Goal: Task Accomplishment & Management: Check status

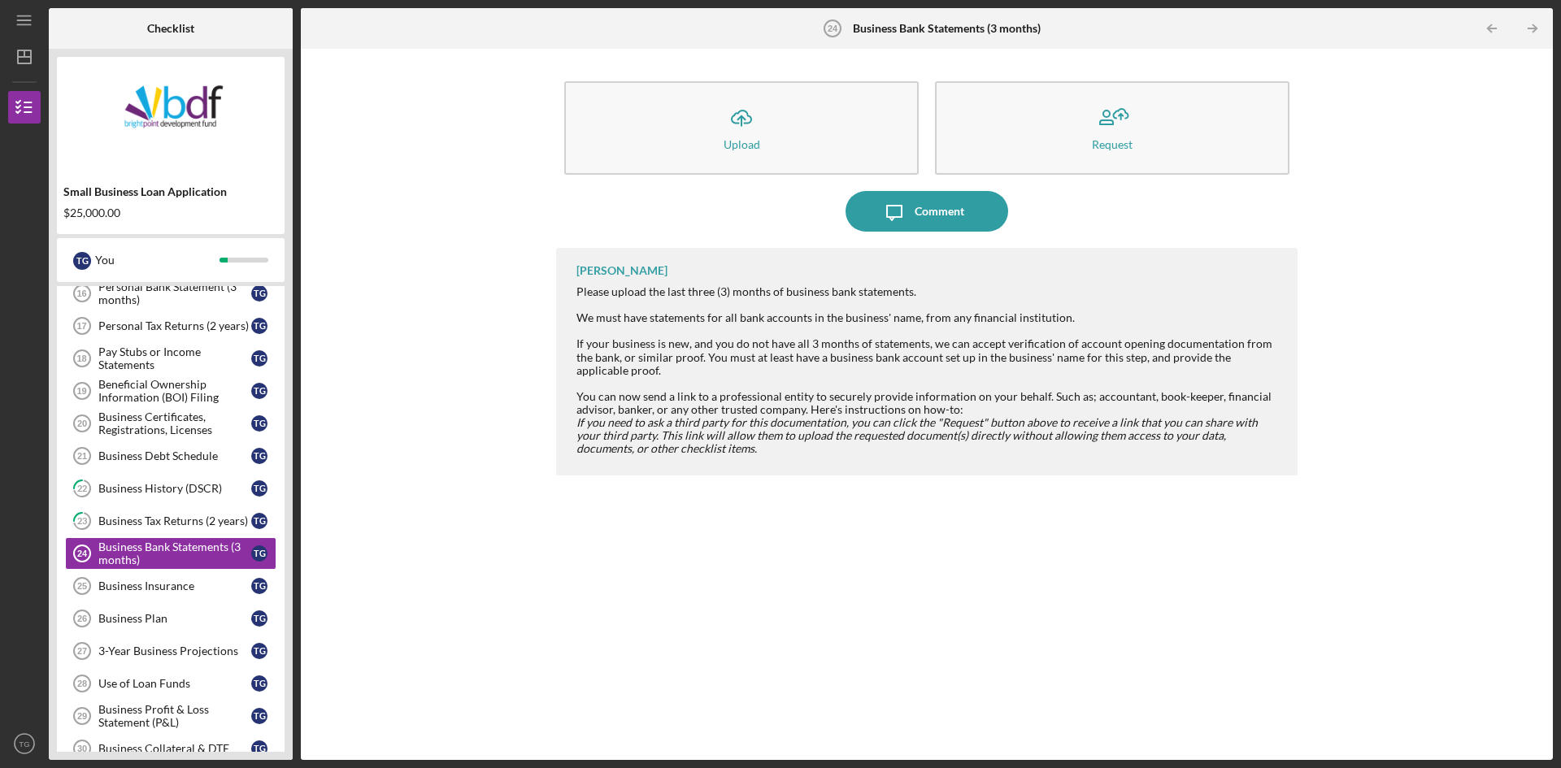
scroll to position [629, 0]
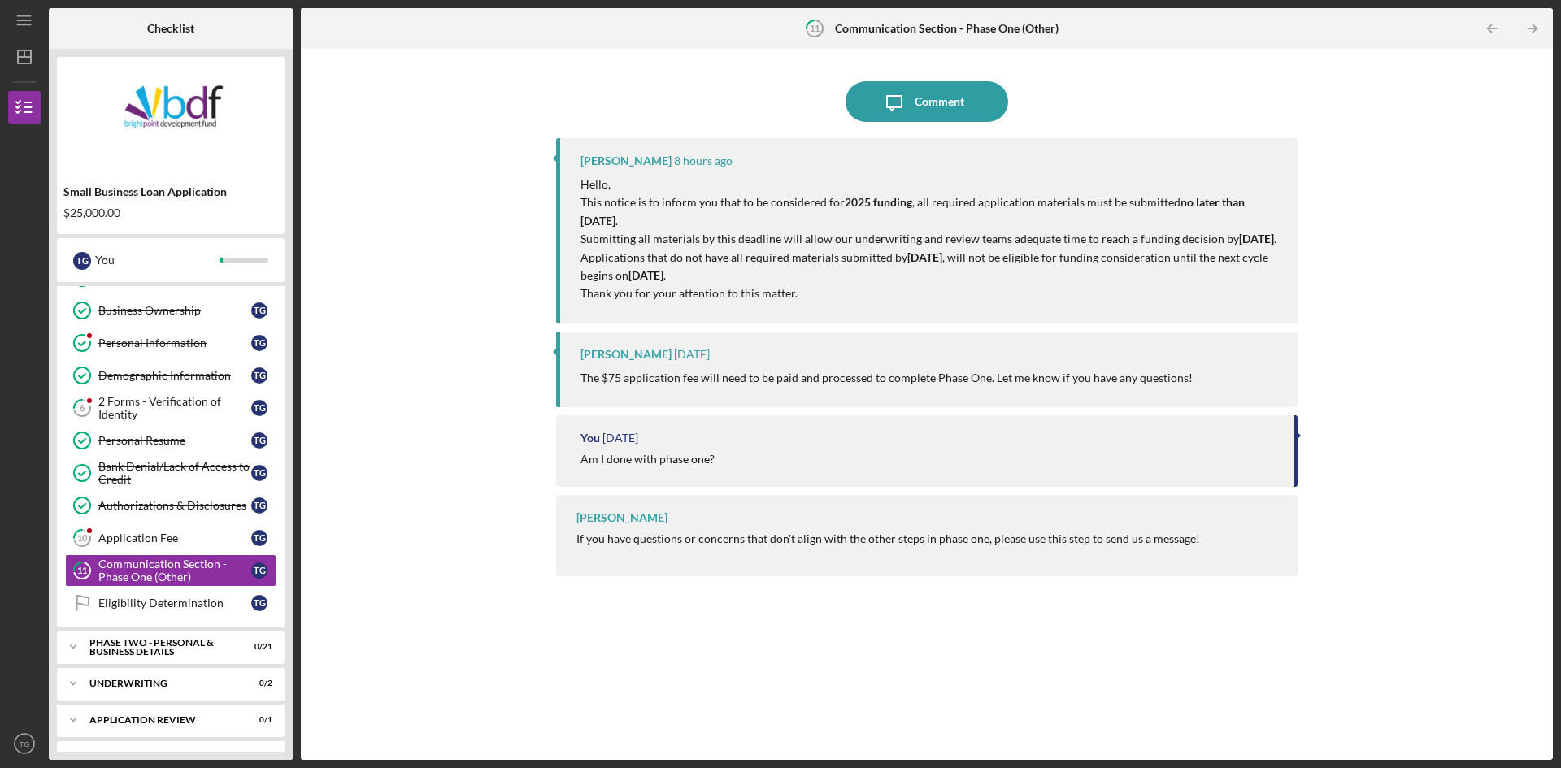
scroll to position [93, 0]
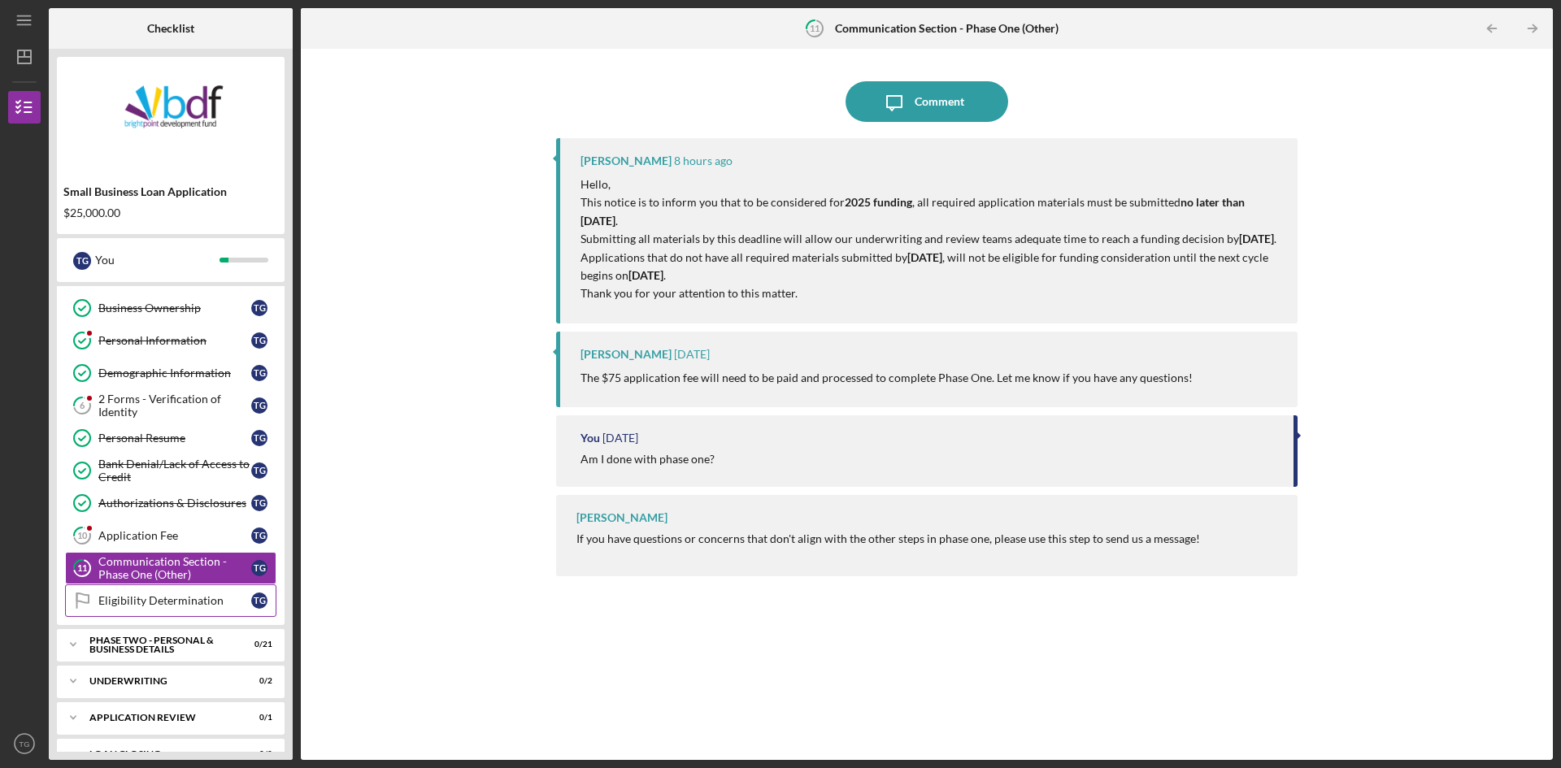
click at [196, 603] on div "Eligibility Determination" at bounding box center [174, 600] width 153 height 13
